Goal: Task Accomplishment & Management: Use online tool/utility

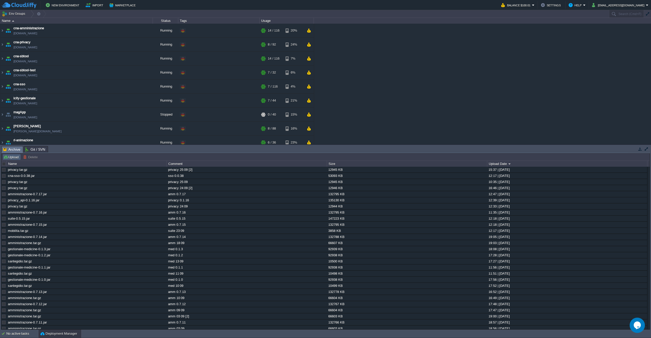
click at [11, 159] on button "Upload" at bounding box center [11, 157] width 17 height 5
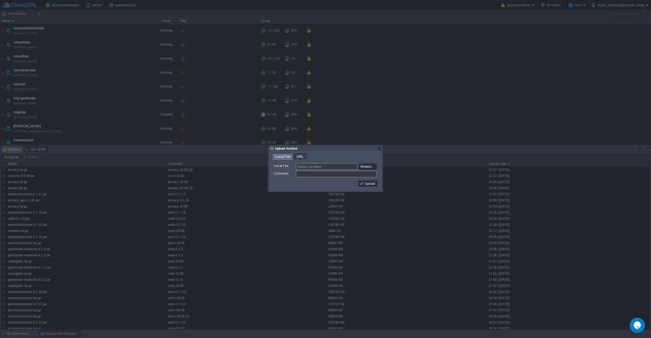
click at [362, 163] on form "Local File: Select Archive Browse... Comment:" at bounding box center [326, 169] width 108 height 18
click at [367, 168] on input "file" at bounding box center [344, 166] width 64 height 6
type input "C:\fakepath\amministrazione-0.7.18.jar"
type input "amministrazione-0.7.18.jar"
type input "amm 0.7.18"
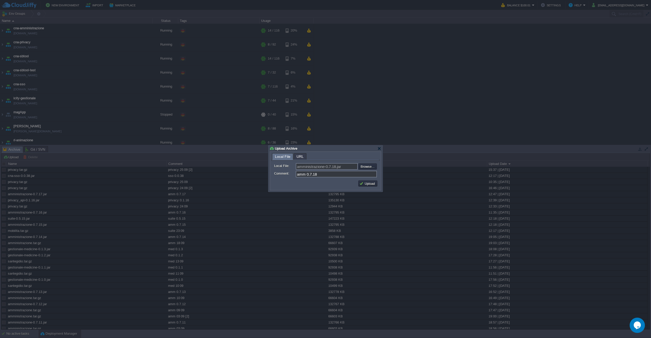
click at [363, 180] on td "Upload" at bounding box center [367, 183] width 21 height 8
click at [363, 182] on button "Upload" at bounding box center [367, 183] width 17 height 5
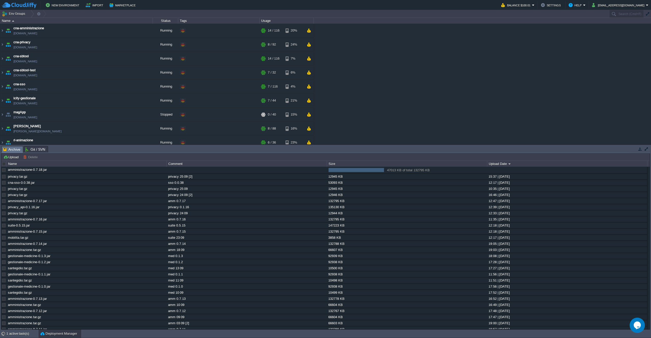
click at [446, 115] on div "cna-amministrazione cna-amministrazione.de-fra1.cloudjiffy.net Running + Add to…" at bounding box center [325, 84] width 651 height 121
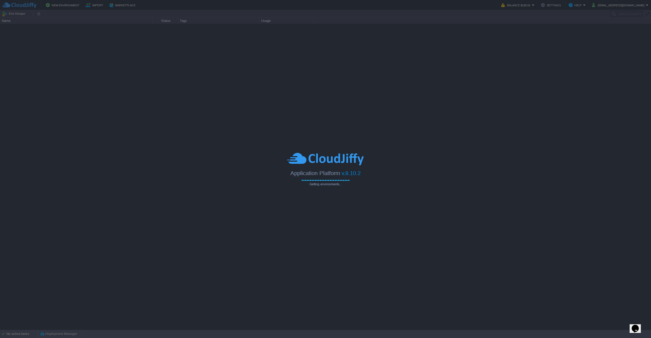
click at [404, 57] on div at bounding box center [325, 169] width 651 height 338
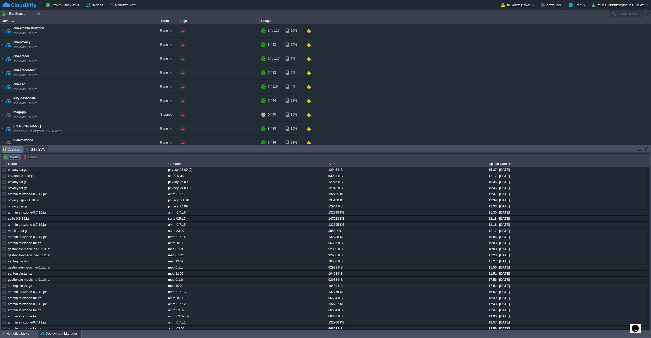
click at [10, 158] on button "Upload" at bounding box center [11, 157] width 17 height 5
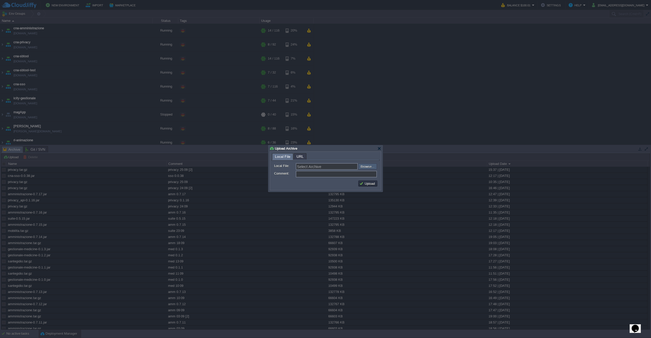
click at [359, 167] on input "file" at bounding box center [344, 166] width 64 height 6
type input "C:\fakepath\amministrazione-0.7.18.jar"
type input "amministrazione-0.7.18.jar"
type input "amm 0.7.18"
click at [366, 182] on button "Upload" at bounding box center [367, 183] width 17 height 5
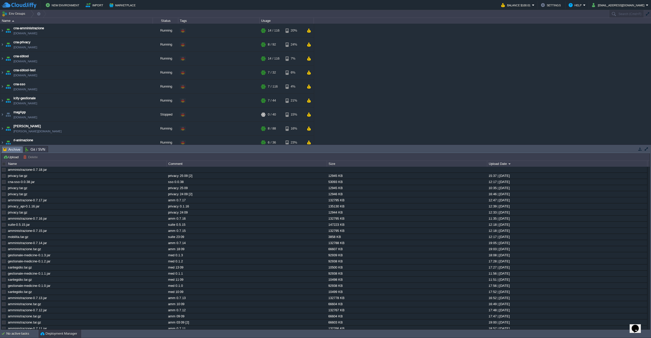
click at [391, 70] on div "cna-amministrazione cna-amministrazione.de-fra1.cloudjiffy.net Running + Add to…" at bounding box center [325, 84] width 651 height 121
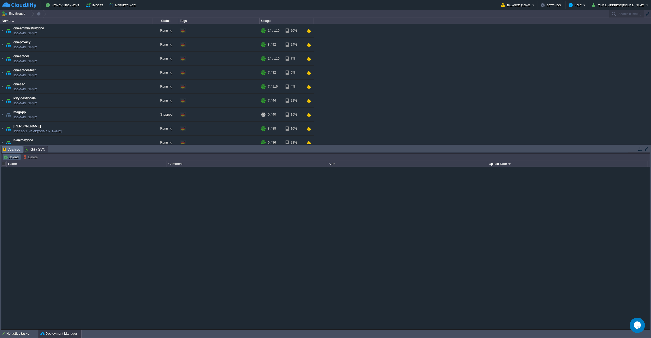
click at [9, 160] on td "Upload" at bounding box center [12, 157] width 18 height 6
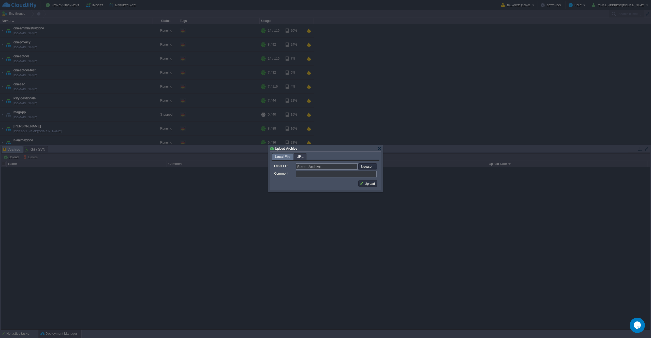
click at [385, 111] on div at bounding box center [325, 169] width 651 height 338
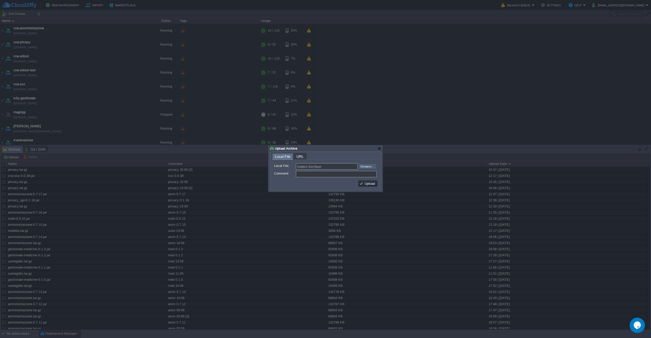
click at [367, 165] on input "file" at bounding box center [344, 166] width 64 height 6
type input "C:\fakepath\amministrazione-0.7.17.jar"
type input "amministrazione-0.7.17.jar"
click at [371, 166] on input "file" at bounding box center [344, 166] width 64 height 6
type input "C:\fakepath\amministrazione-0.7.18.jar"
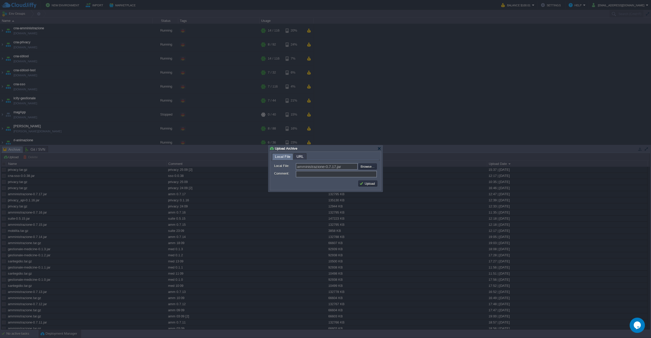
type input "amministrazione-0.7.18.jar"
type input "amm 0.7.18"
click at [362, 181] on button "Upload" at bounding box center [367, 183] width 17 height 5
